Goal: Information Seeking & Learning: Learn about a topic

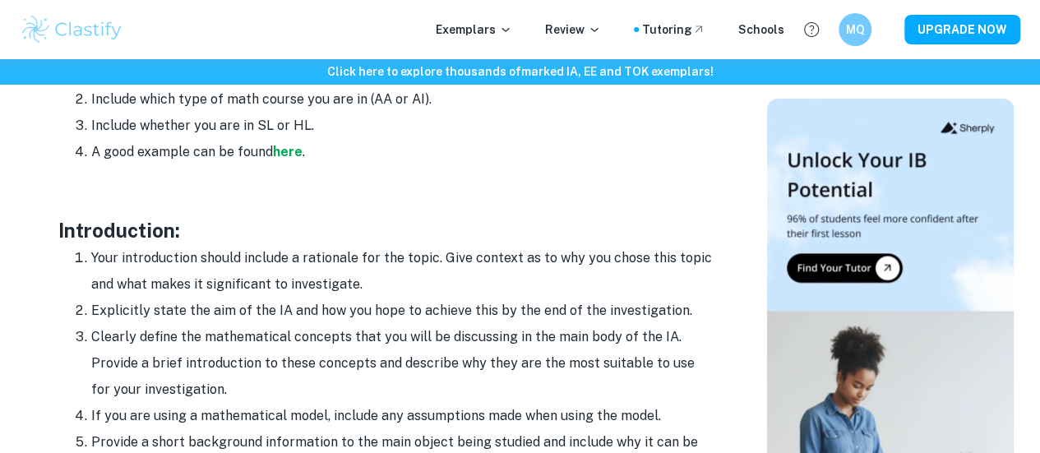
click at [674, 245] on h3 "Introduction:" at bounding box center [386, 230] width 657 height 30
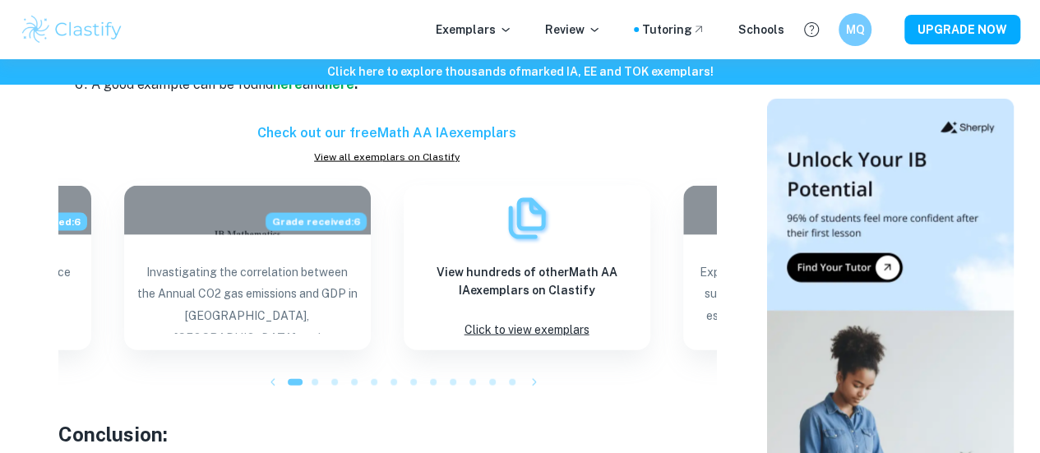
scroll to position [1699, 0]
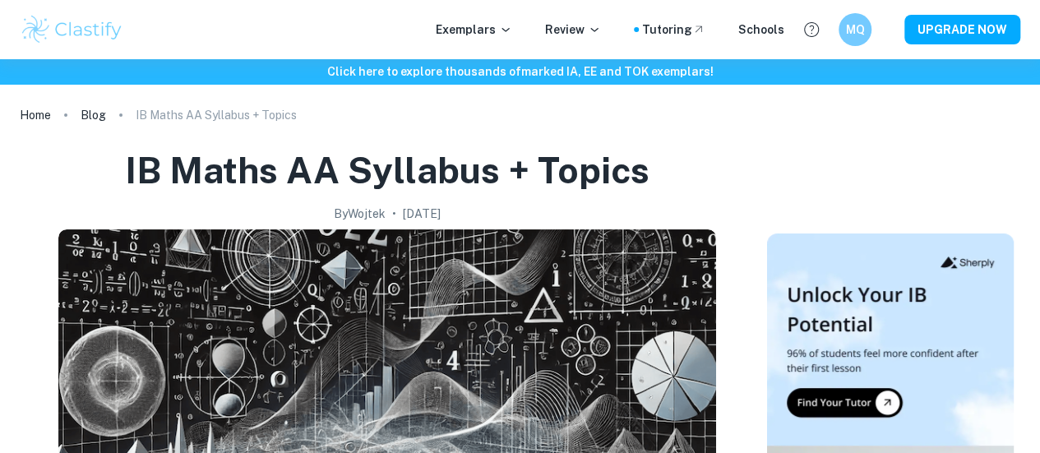
click at [649, 219] on div "By [PERSON_NAME] • [DATE]" at bounding box center [387, 214] width 524 height 18
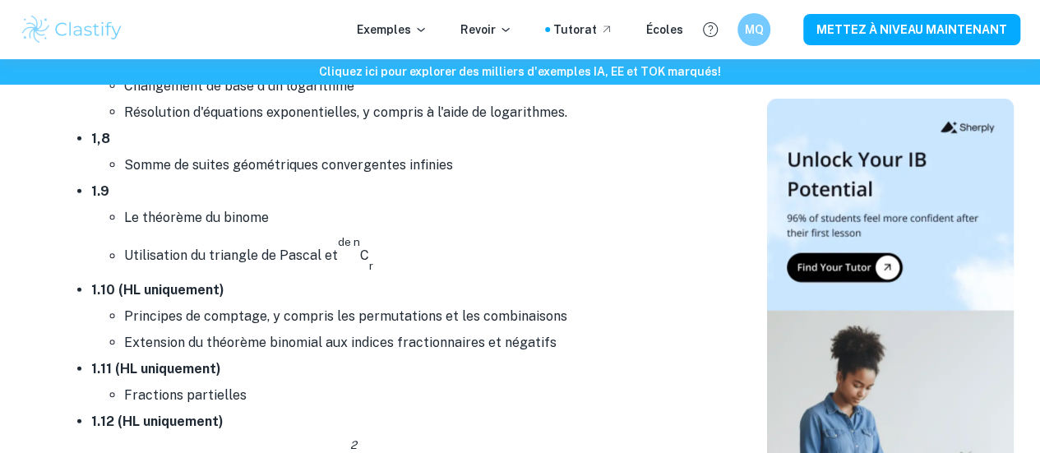
scroll to position [1810, 0]
